Goal: Task Accomplishment & Management: Manage account settings

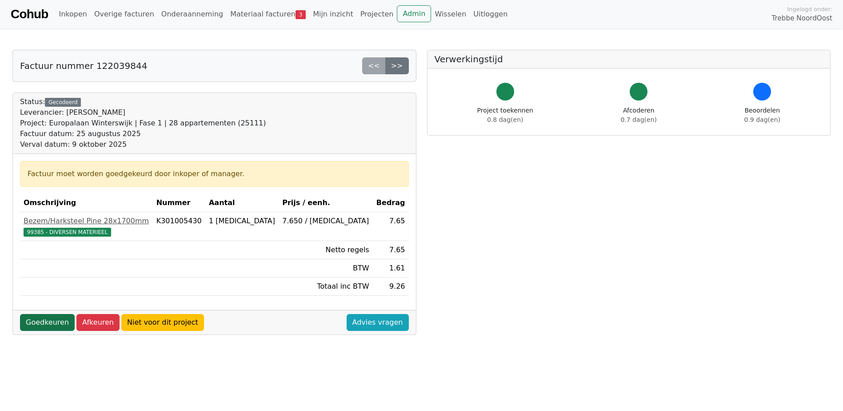
click at [47, 320] on link "Goedkeuren" at bounding box center [47, 322] width 55 height 17
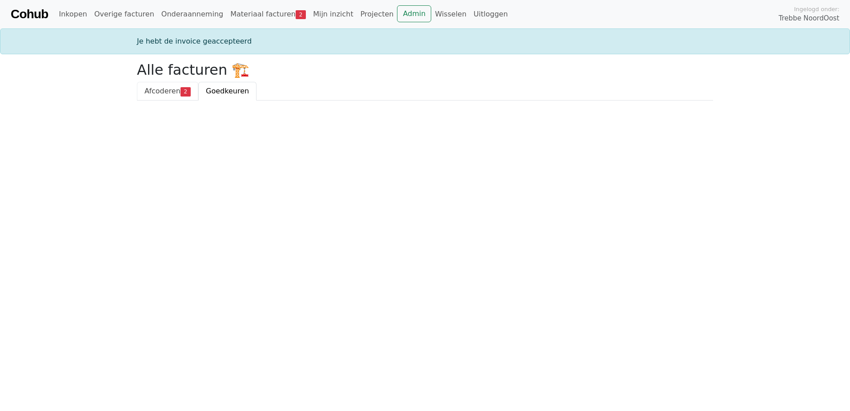
click at [181, 92] on span "2" at bounding box center [185, 91] width 10 height 9
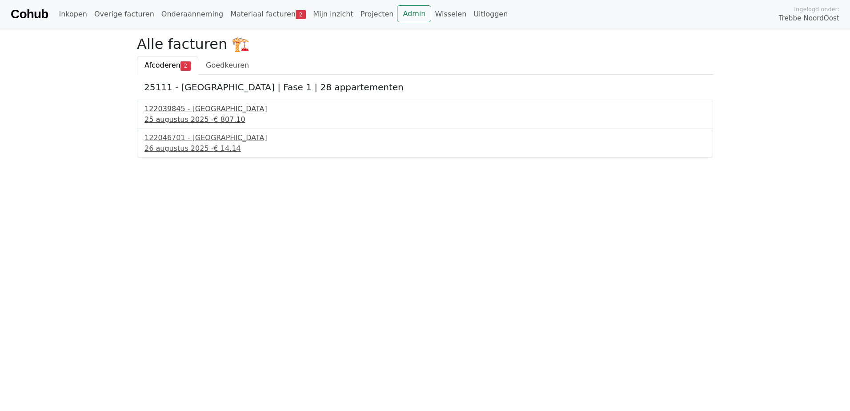
click at [184, 109] on div "122039845 - PontMeyer" at bounding box center [424, 109] width 561 height 11
